Goal: Navigation & Orientation: Go to known website

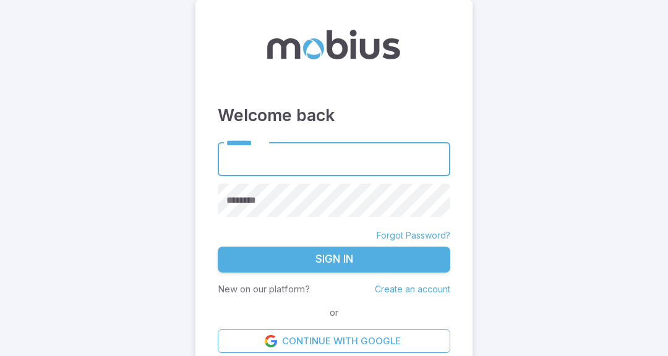
click at [371, 175] on input "********" at bounding box center [334, 159] width 233 height 34
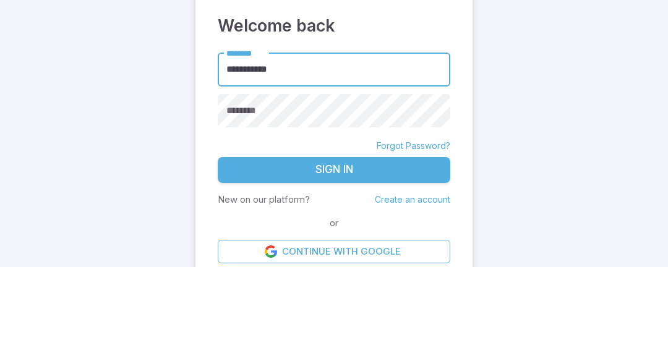
type input "**********"
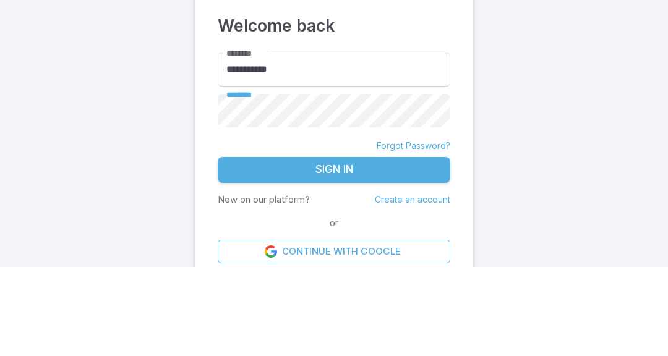
click at [385, 176] on input "**********" at bounding box center [334, 159] width 233 height 34
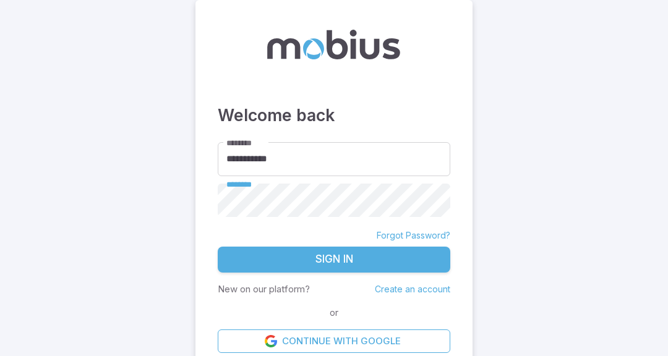
click at [335, 272] on button "Sign In" at bounding box center [334, 260] width 233 height 26
